Goal: Task Accomplishment & Management: Manage account settings

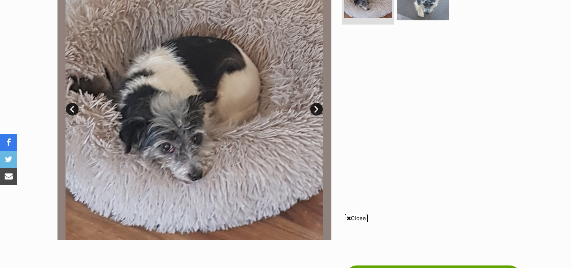
scroll to position [233, 0]
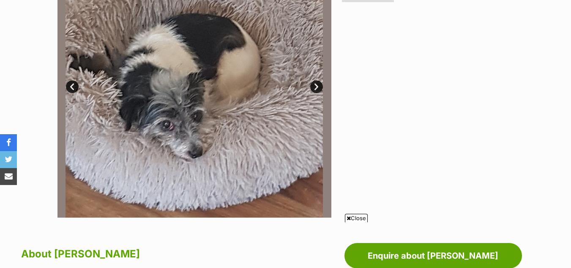
click at [345, 223] on div "Close" at bounding box center [286, 244] width 410 height 47
click at [360, 218] on span "Close" at bounding box center [356, 218] width 23 height 8
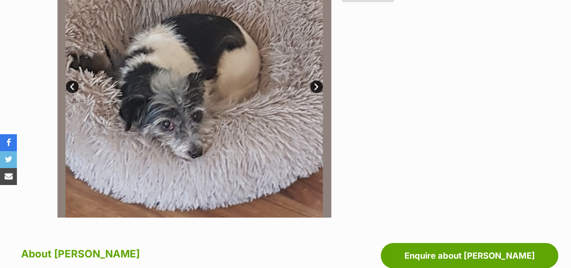
click at [318, 83] on link "Next" at bounding box center [316, 86] width 13 height 13
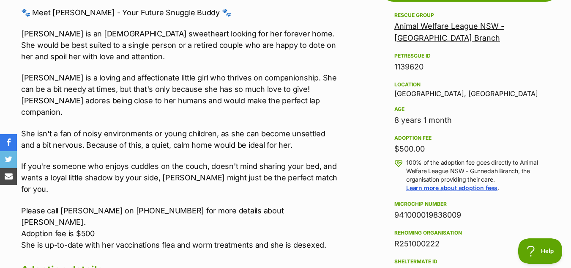
scroll to position [468, 0]
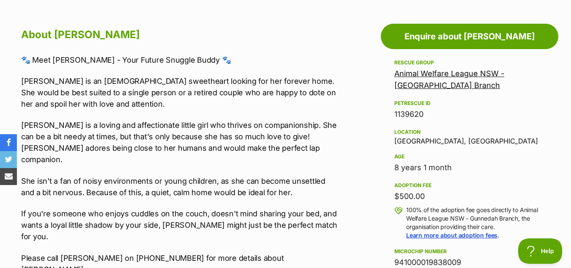
drag, startPoint x: 573, startPoint y: 67, endPoint x: 565, endPoint y: 99, distance: 32.7
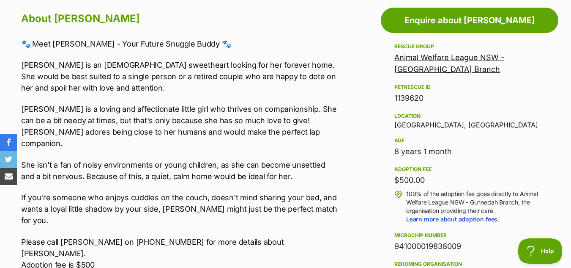
scroll to position [0, 0]
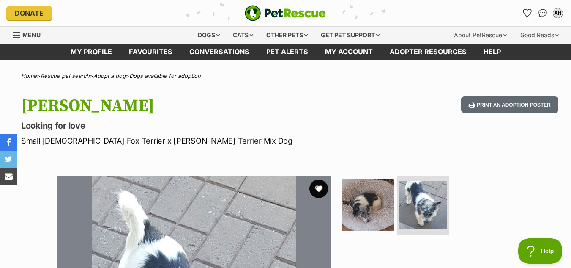
click at [314, 189] on button "favourite" at bounding box center [319, 188] width 19 height 19
click at [531, 11] on icon "Favourites" at bounding box center [528, 13] width 10 height 10
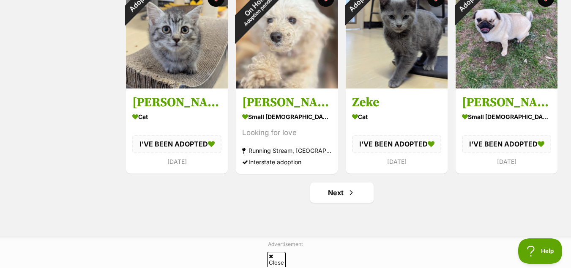
scroll to position [990, 0]
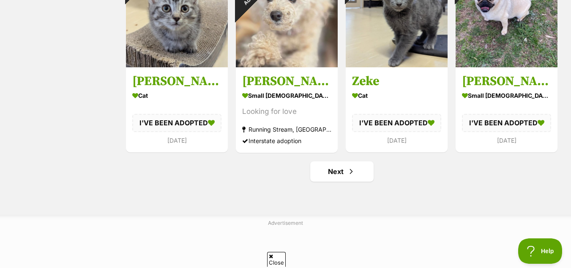
click at [331, 168] on link "Next" at bounding box center [341, 171] width 63 height 20
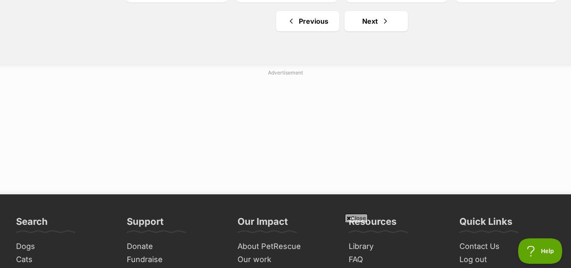
scroll to position [1146, 0]
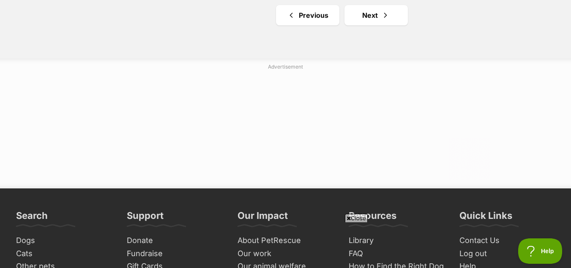
drag, startPoint x: 575, startPoint y: 28, endPoint x: 577, endPoint y: 193, distance: 164.9
click at [369, 9] on link "Next" at bounding box center [376, 15] width 63 height 20
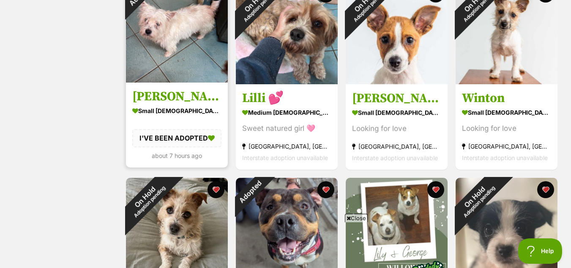
click at [178, 41] on img at bounding box center [177, 32] width 102 height 102
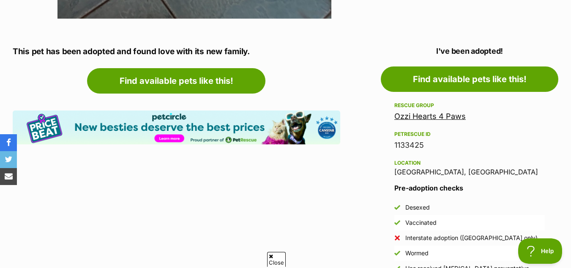
click at [439, 120] on link "Ozzi Hearts 4 Paws" at bounding box center [429, 116] width 71 height 9
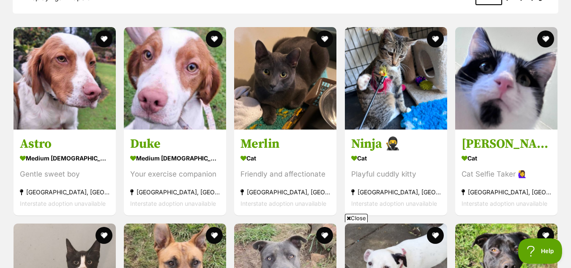
click at [359, 220] on span "Close" at bounding box center [356, 218] width 23 height 8
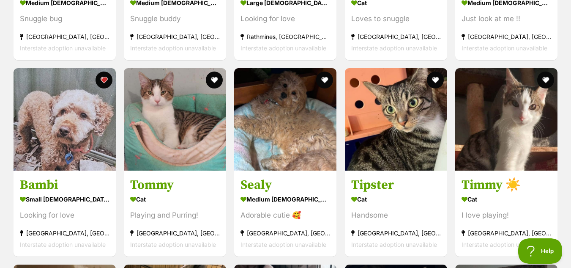
scroll to position [1496, 0]
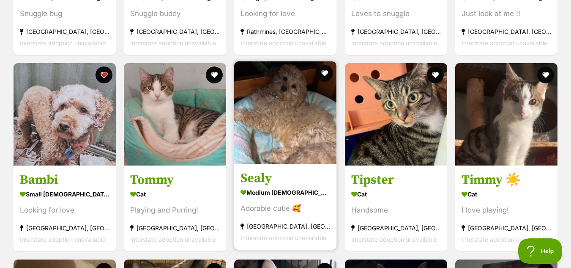
click at [271, 123] on img at bounding box center [285, 112] width 102 height 102
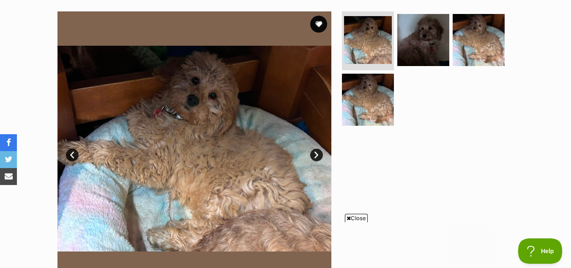
scroll to position [185, 0]
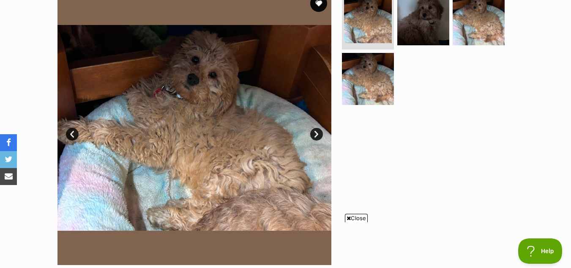
drag, startPoint x: 577, startPoint y: 30, endPoint x: 577, endPoint y: 36, distance: 5.1
click at [317, 135] on link "Next" at bounding box center [316, 134] width 13 height 13
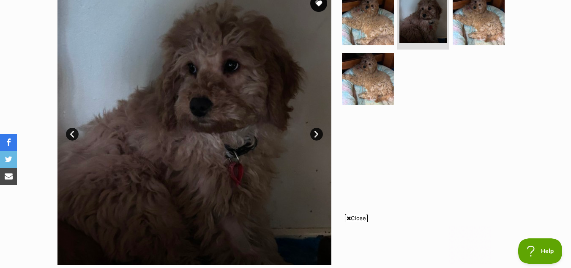
click at [317, 135] on link "Next" at bounding box center [316, 134] width 13 height 13
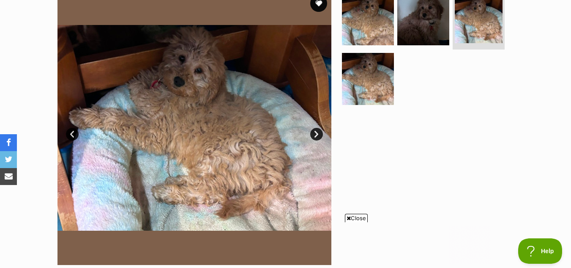
click at [317, 135] on link "Next" at bounding box center [316, 134] width 13 height 13
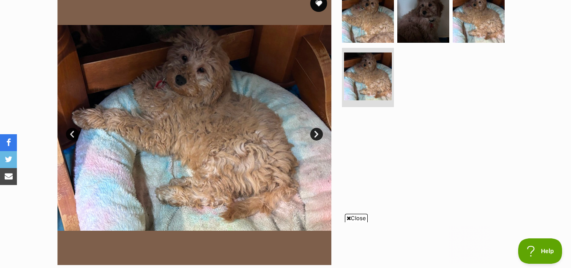
click at [317, 135] on link "Next" at bounding box center [316, 134] width 13 height 13
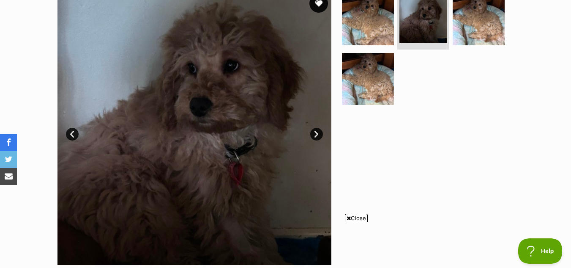
click at [317, 3] on button "favourite" at bounding box center [319, 3] width 19 height 19
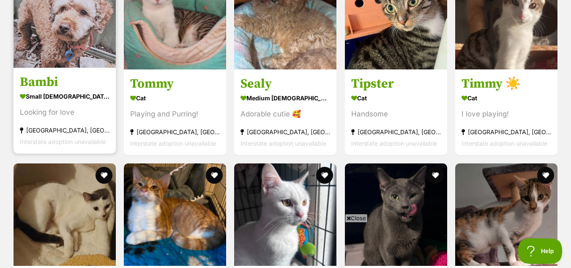
click at [71, 52] on img at bounding box center [65, 16] width 102 height 102
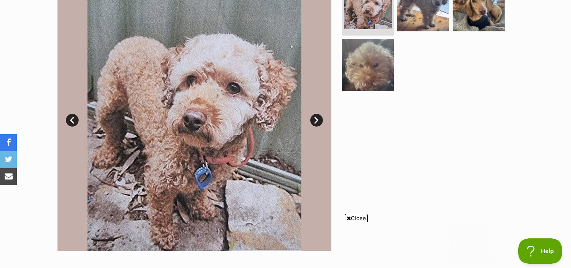
scroll to position [196, 0]
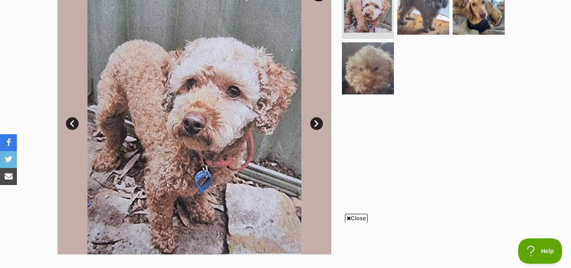
drag, startPoint x: 571, startPoint y: 23, endPoint x: 573, endPoint y: 51, distance: 28.0
click at [319, 125] on link "Next" at bounding box center [316, 123] width 13 height 13
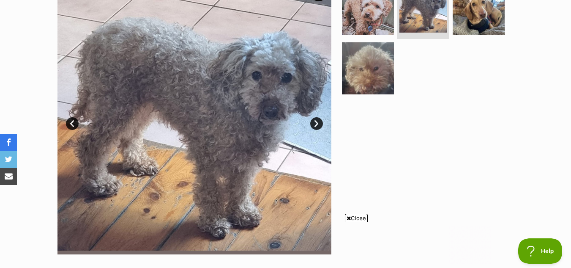
click at [319, 125] on link "Next" at bounding box center [316, 123] width 13 height 13
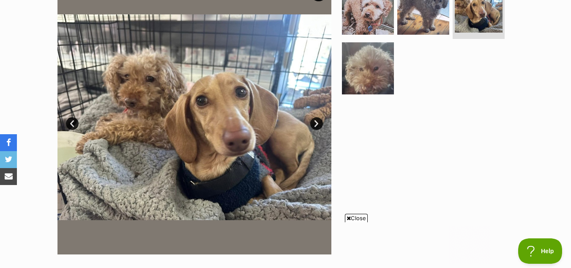
click at [319, 125] on link "Next" at bounding box center [316, 123] width 13 height 13
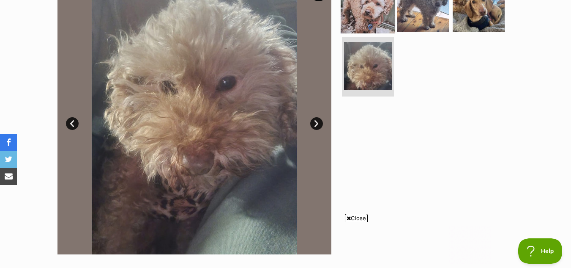
click at [375, 18] on img at bounding box center [368, 5] width 55 height 55
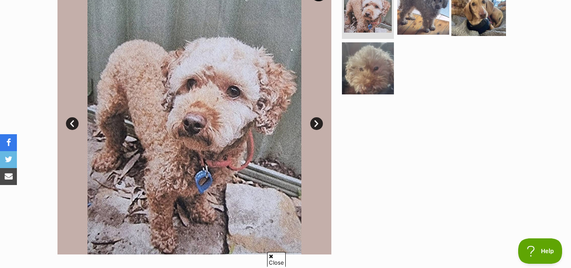
click at [481, 27] on img at bounding box center [479, 8] width 55 height 55
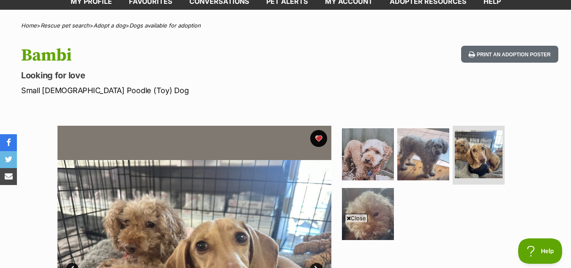
scroll to position [47, 0]
